Goal: Information Seeking & Learning: Learn about a topic

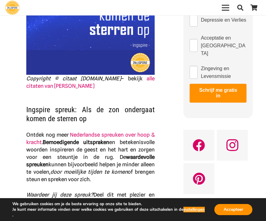
scroll to position [132, 0]
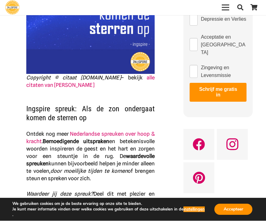
click at [125, 131] on link "Nederlandse spreuken over hoop & kracht" at bounding box center [90, 138] width 128 height 14
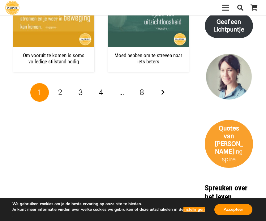
scroll to position [1166, 0]
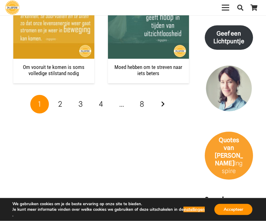
click at [61, 100] on span "2" at bounding box center [60, 104] width 4 height 9
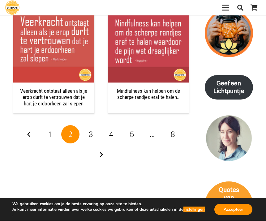
scroll to position [1132, 0]
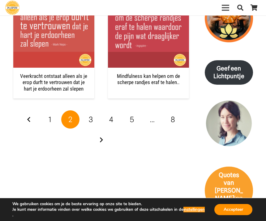
click at [91, 118] on span "3" at bounding box center [91, 119] width 4 height 9
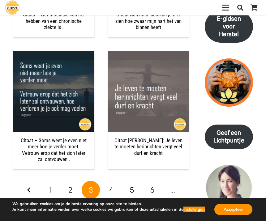
scroll to position [1068, 0]
click at [109, 190] on link "4" at bounding box center [111, 190] width 19 height 19
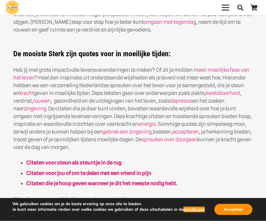
scroll to position [247, 0]
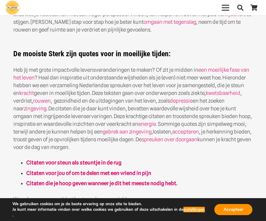
click at [96, 163] on strong "Citaten voor steun als steuntje in de rug" at bounding box center [73, 162] width 95 height 6
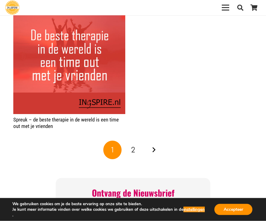
scroll to position [960, 0]
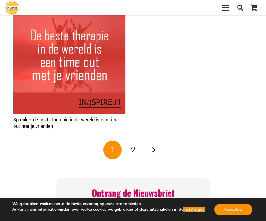
click at [134, 145] on span "2" at bounding box center [133, 149] width 4 height 9
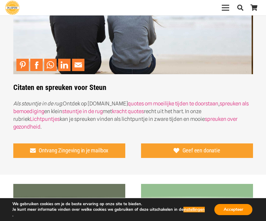
scroll to position [56, 0]
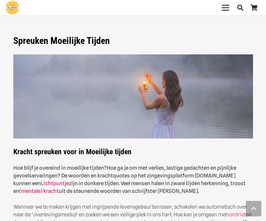
scroll to position [247, 0]
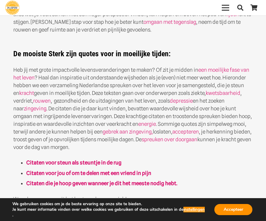
click at [113, 174] on strong "Citaten voor jou of om te delen met een vriend in pijn" at bounding box center [88, 173] width 125 height 6
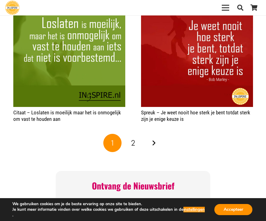
scroll to position [1001, 0]
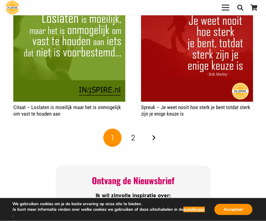
click at [131, 142] on span "2" at bounding box center [133, 137] width 4 height 9
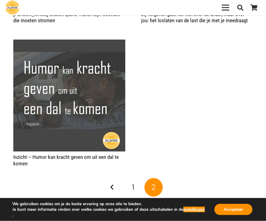
scroll to position [524, 0]
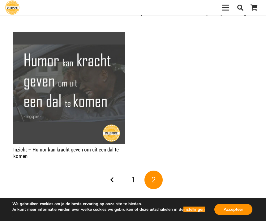
click at [129, 189] on link "1" at bounding box center [133, 180] width 19 height 19
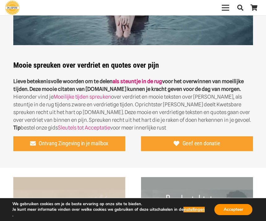
scroll to position [88, 0]
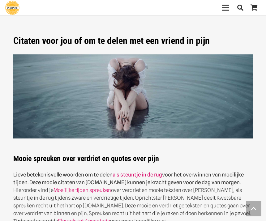
scroll to position [543, 0]
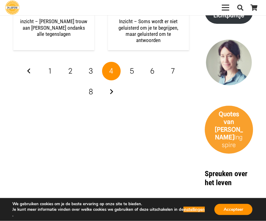
scroll to position [1210, 0]
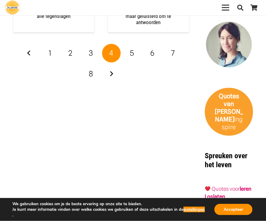
click at [72, 49] on span "2" at bounding box center [70, 53] width 4 height 9
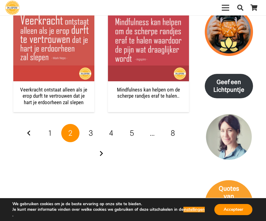
scroll to position [1136, 0]
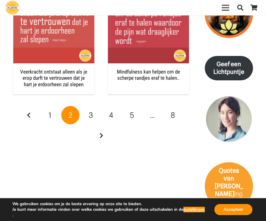
click at [90, 114] on span "3" at bounding box center [91, 115] width 4 height 9
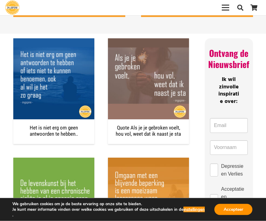
scroll to position [451, 0]
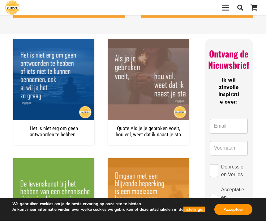
click at [82, 219] on div "We gebruiken cookies om je de beste ervaring op onze site te bieden. Je kunt me…" at bounding box center [133, 209] width 266 height 23
